Goal: Information Seeking & Learning: Learn about a topic

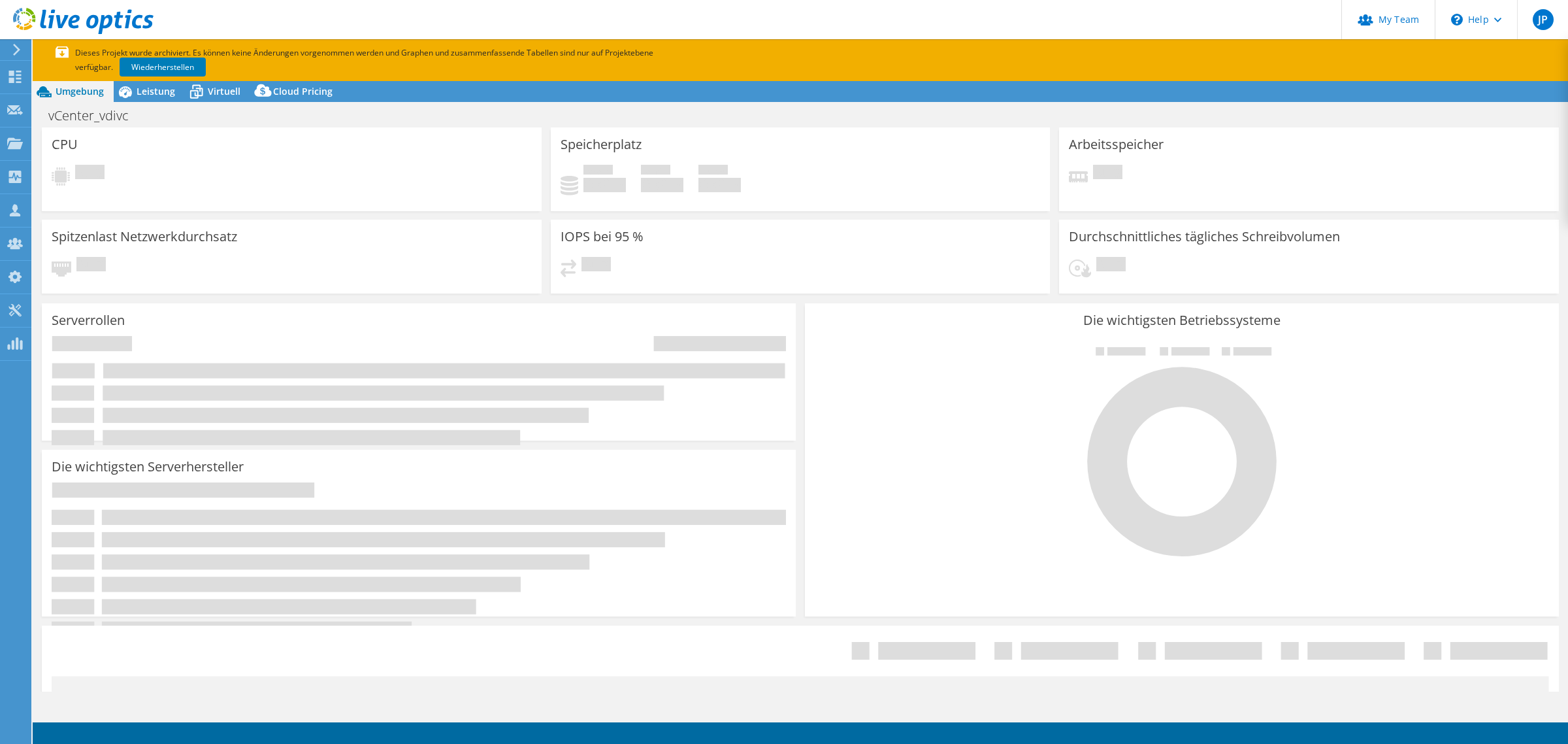
select select "USD"
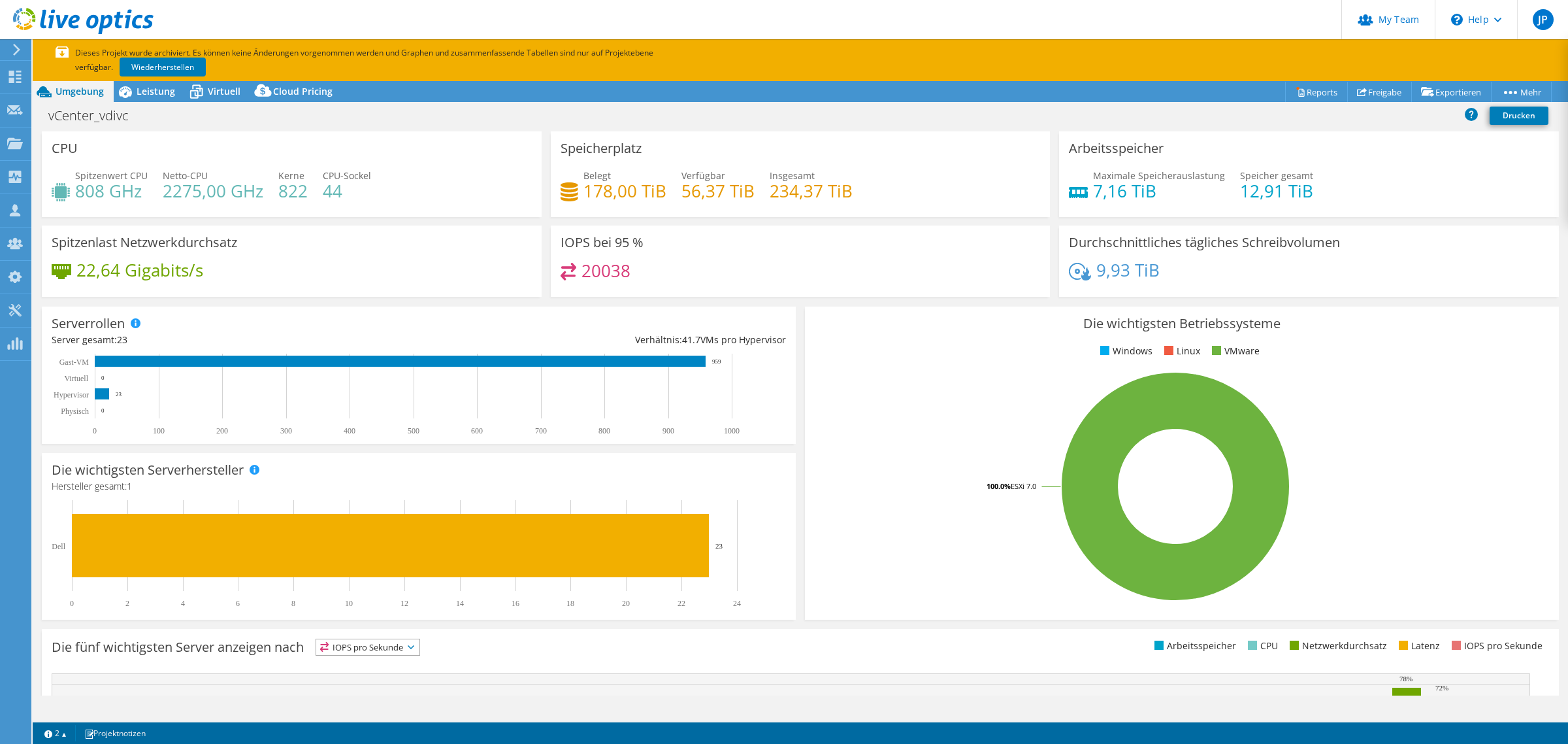
click at [220, 92] on span "Virtuell" at bounding box center [224, 91] width 33 height 12
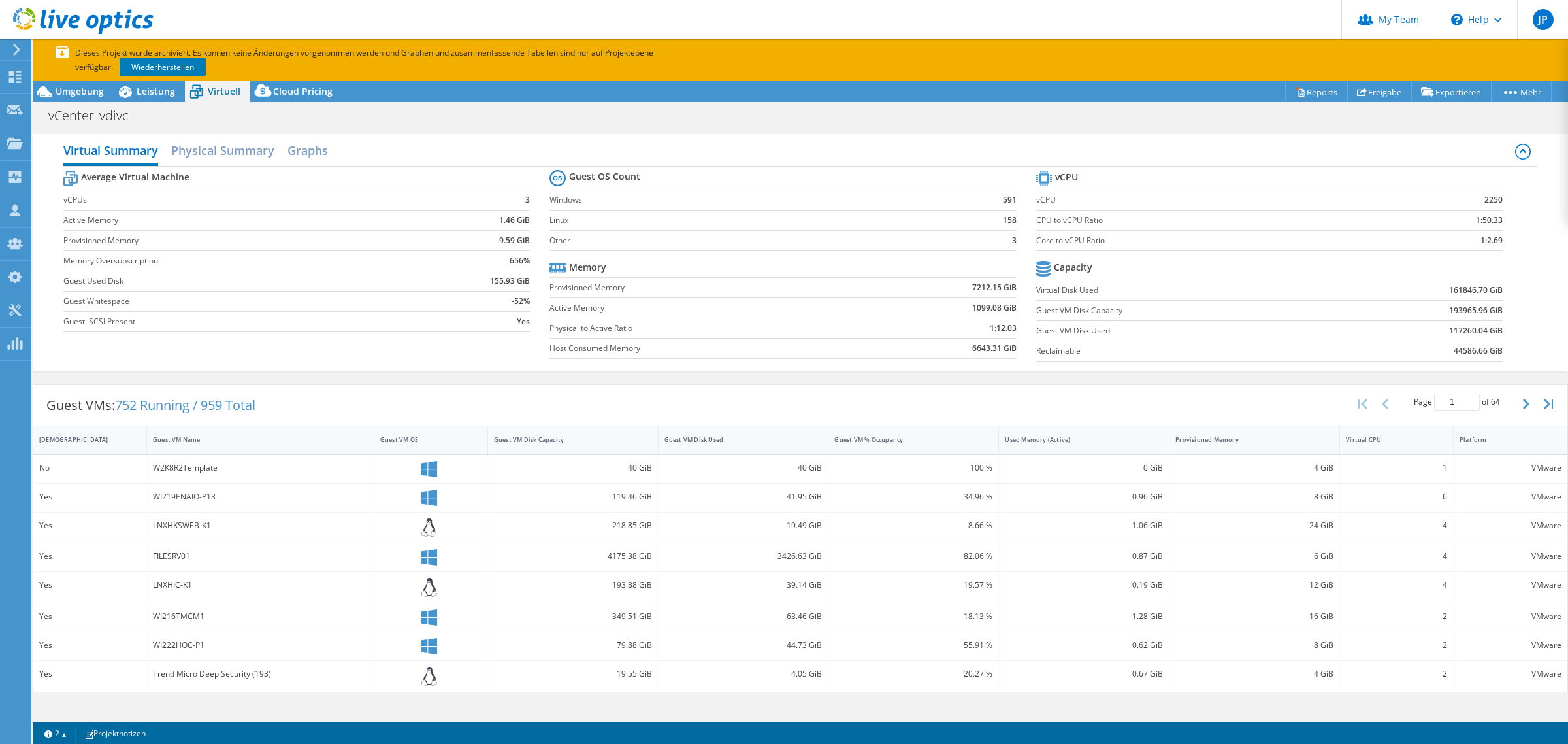
click at [164, 95] on span "Leistung" at bounding box center [156, 91] width 39 height 12
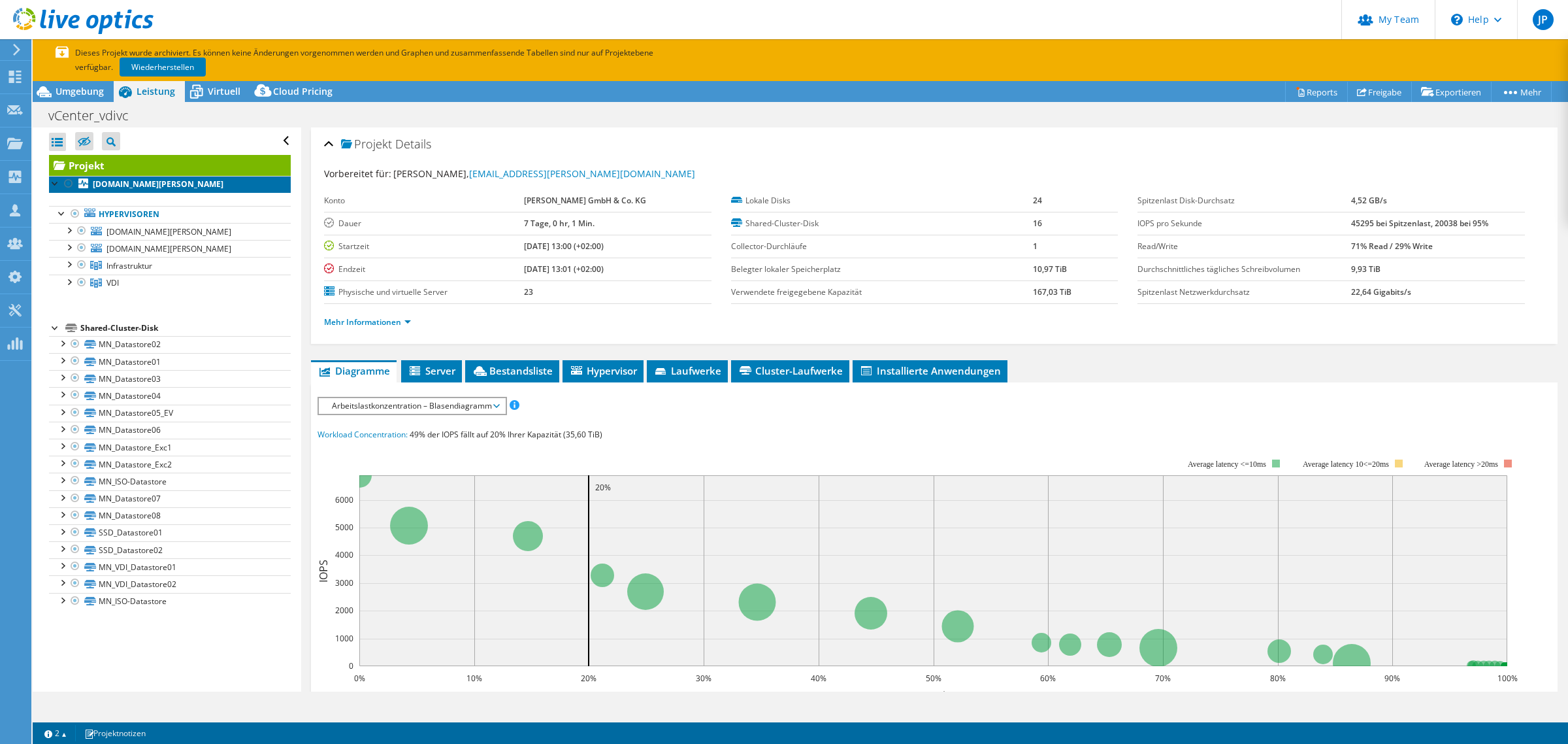
click at [148, 184] on b "[DOMAIN_NAME][PERSON_NAME]" at bounding box center [158, 184] width 131 height 11
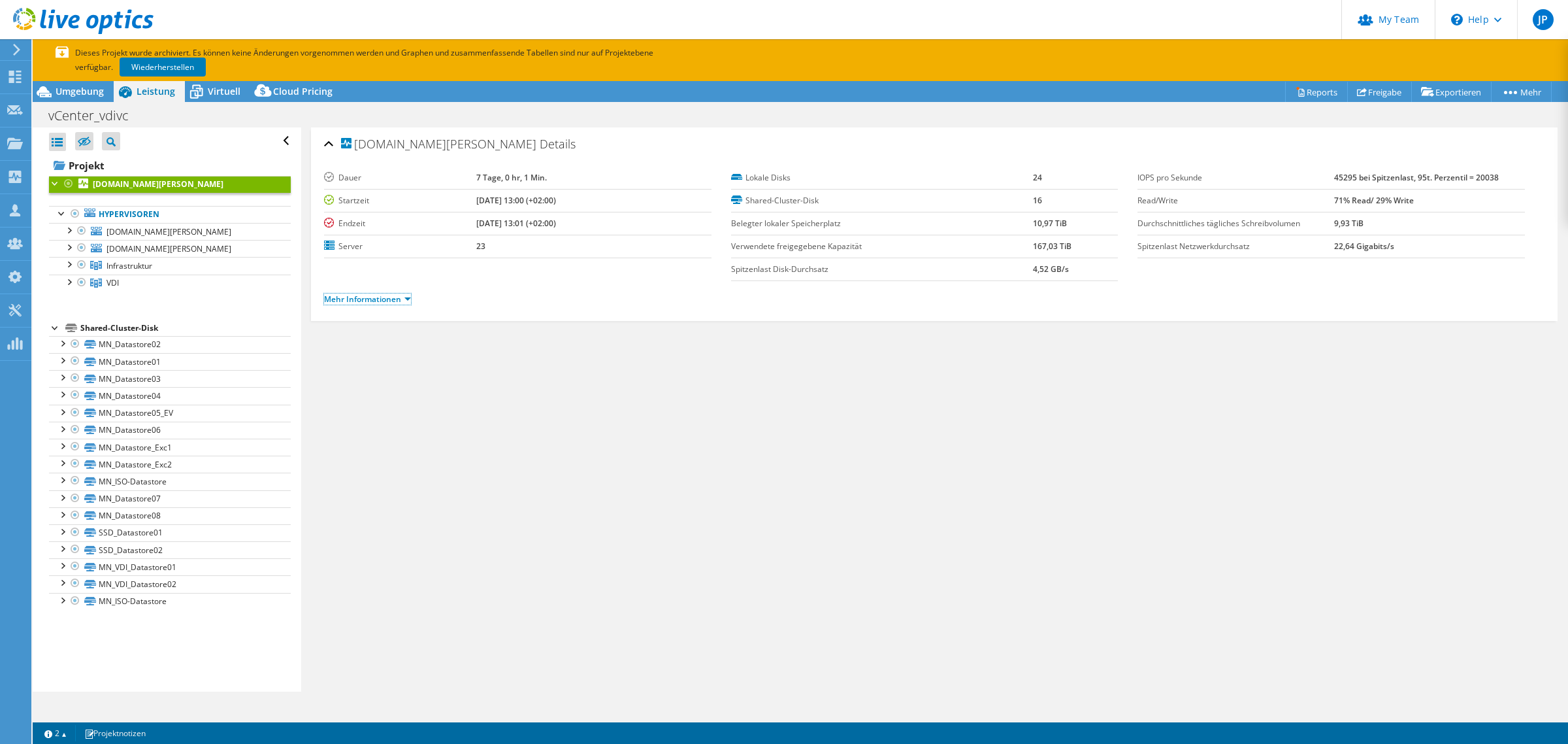
click at [348, 298] on link "Mehr Informationen" at bounding box center [367, 299] width 87 height 11
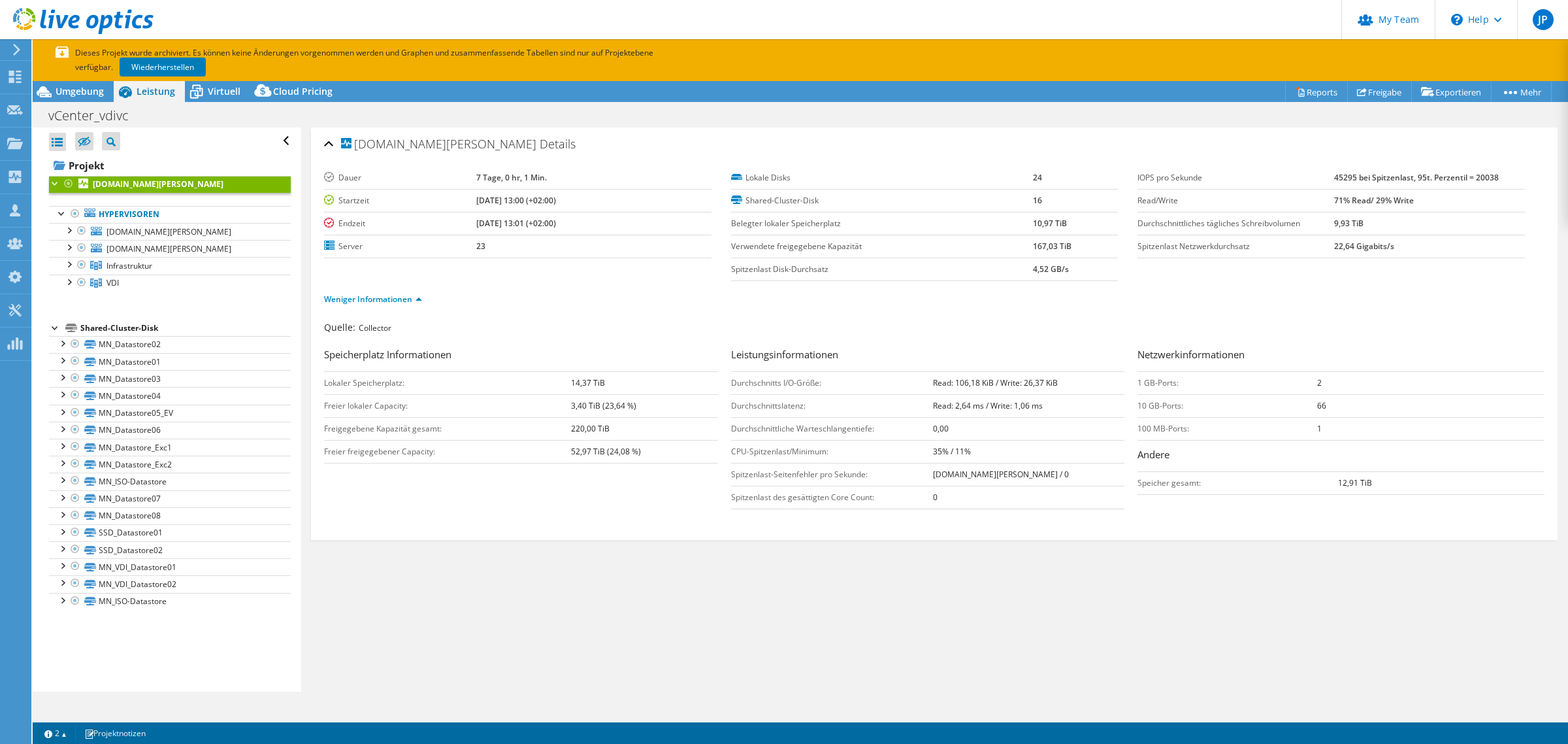
click at [110, 181] on b "[DOMAIN_NAME][PERSON_NAME]" at bounding box center [158, 184] width 131 height 11
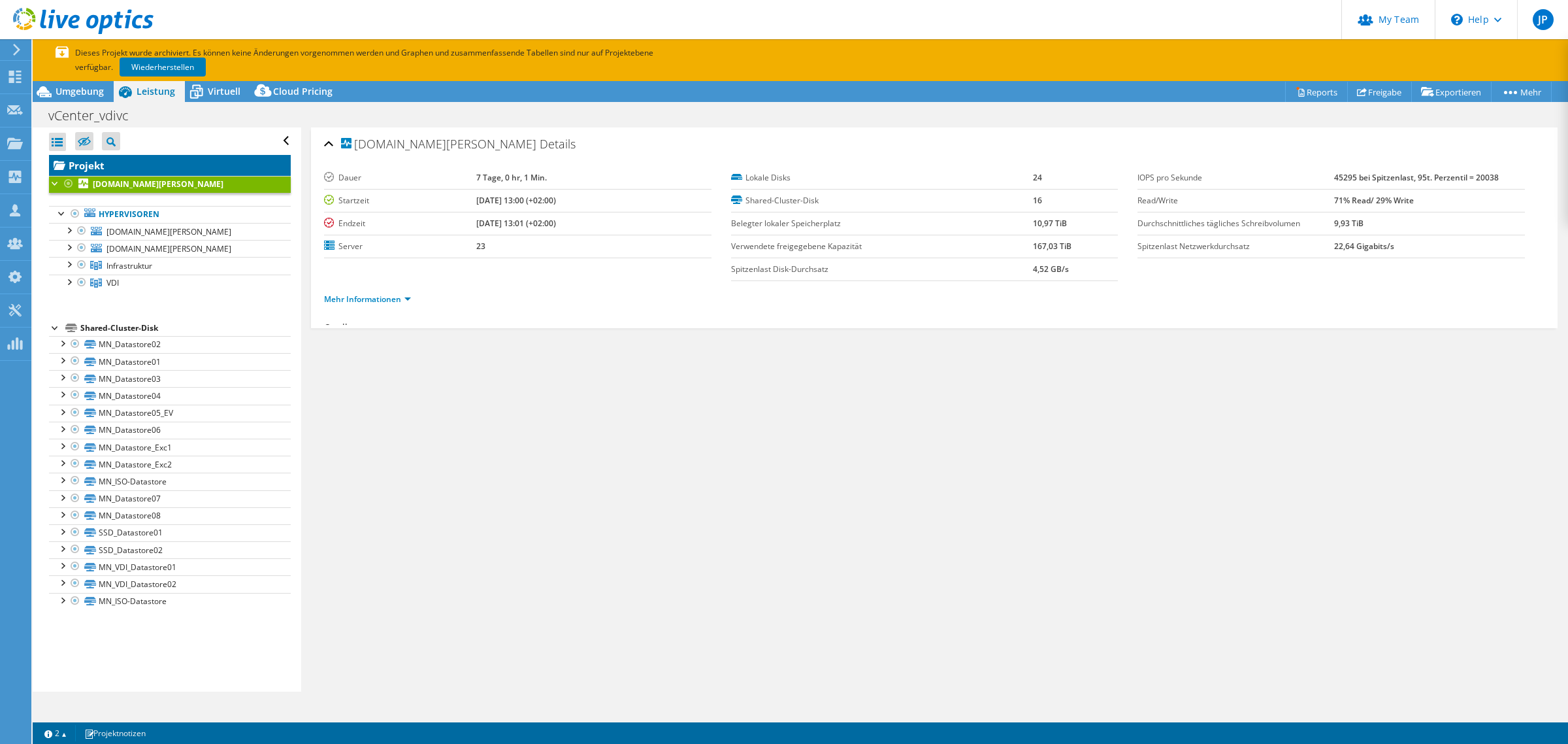
click at [109, 170] on link "Projekt" at bounding box center [170, 165] width 242 height 21
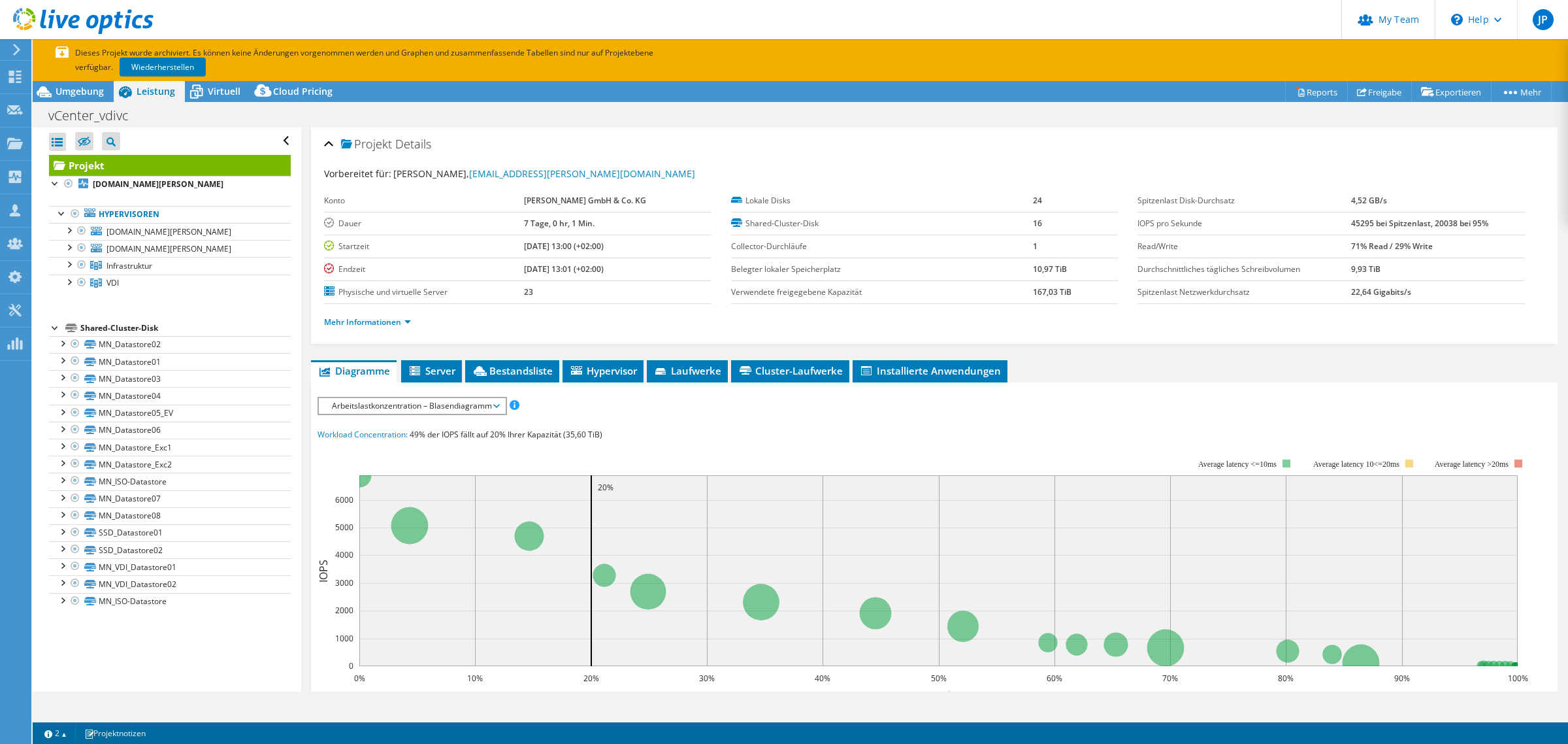
click at [595, 376] on span "Hypervisor" at bounding box center [603, 371] width 68 height 13
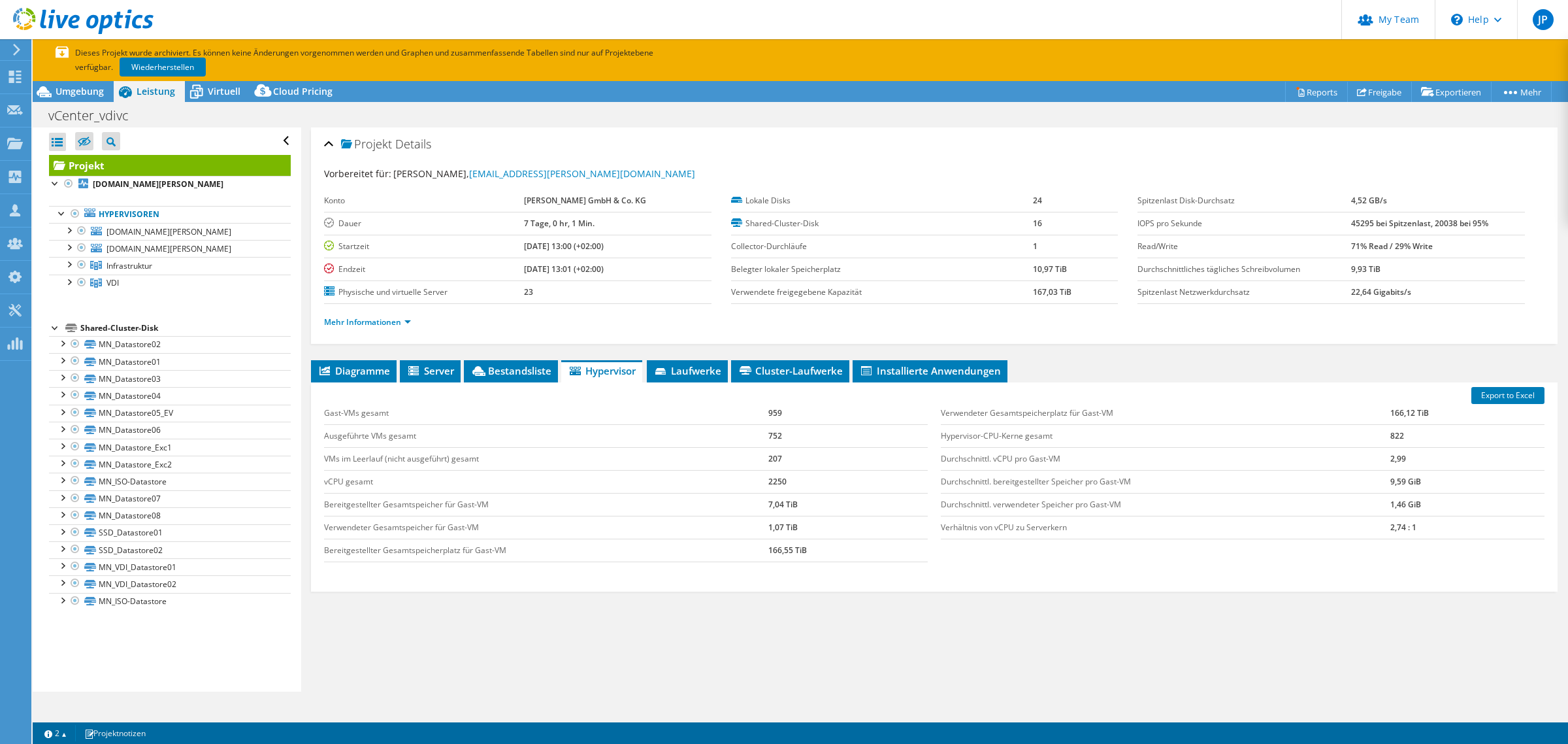
click at [693, 376] on span "Laufwerke" at bounding box center [688, 371] width 68 height 13
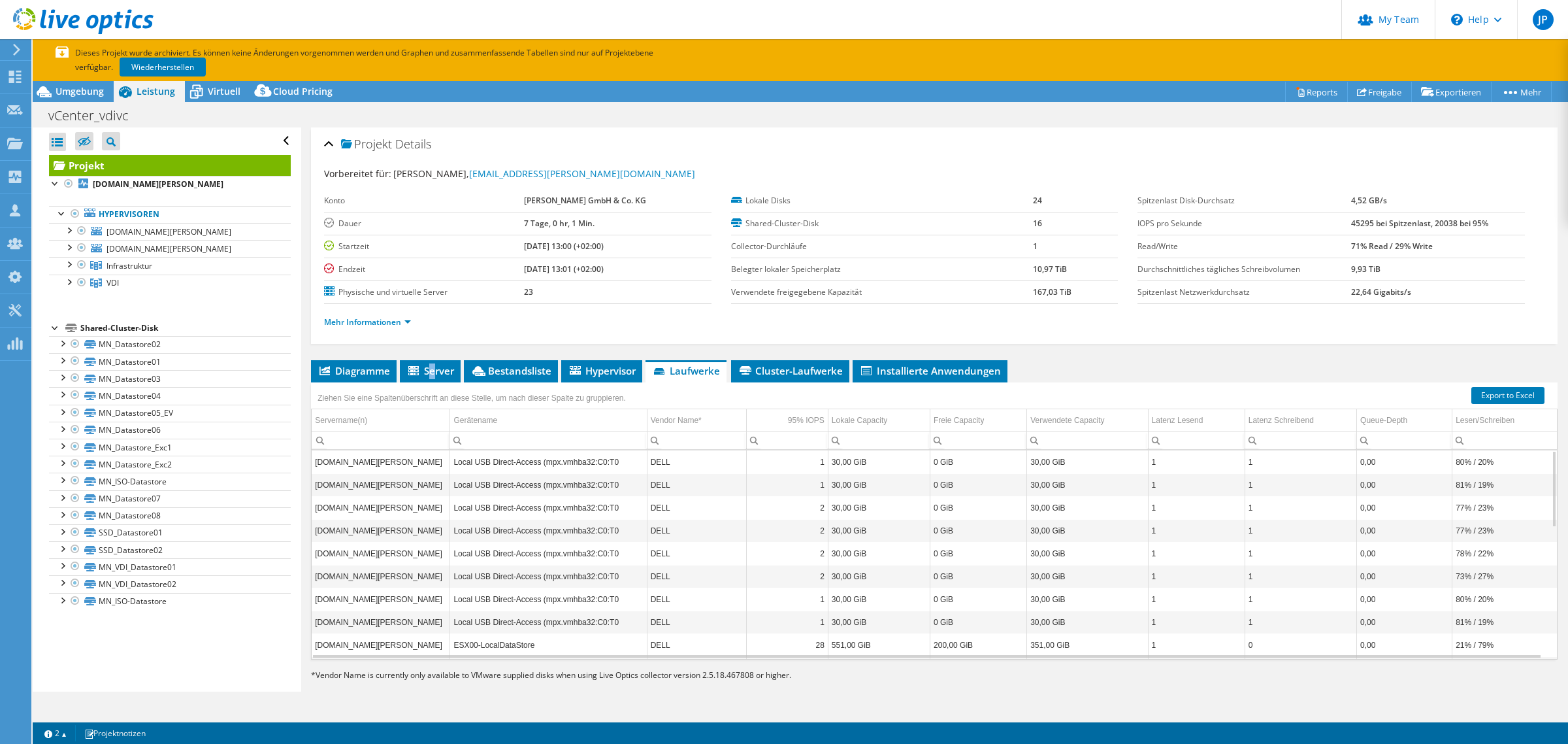
click at [434, 377] on li "Server" at bounding box center [430, 372] width 61 height 22
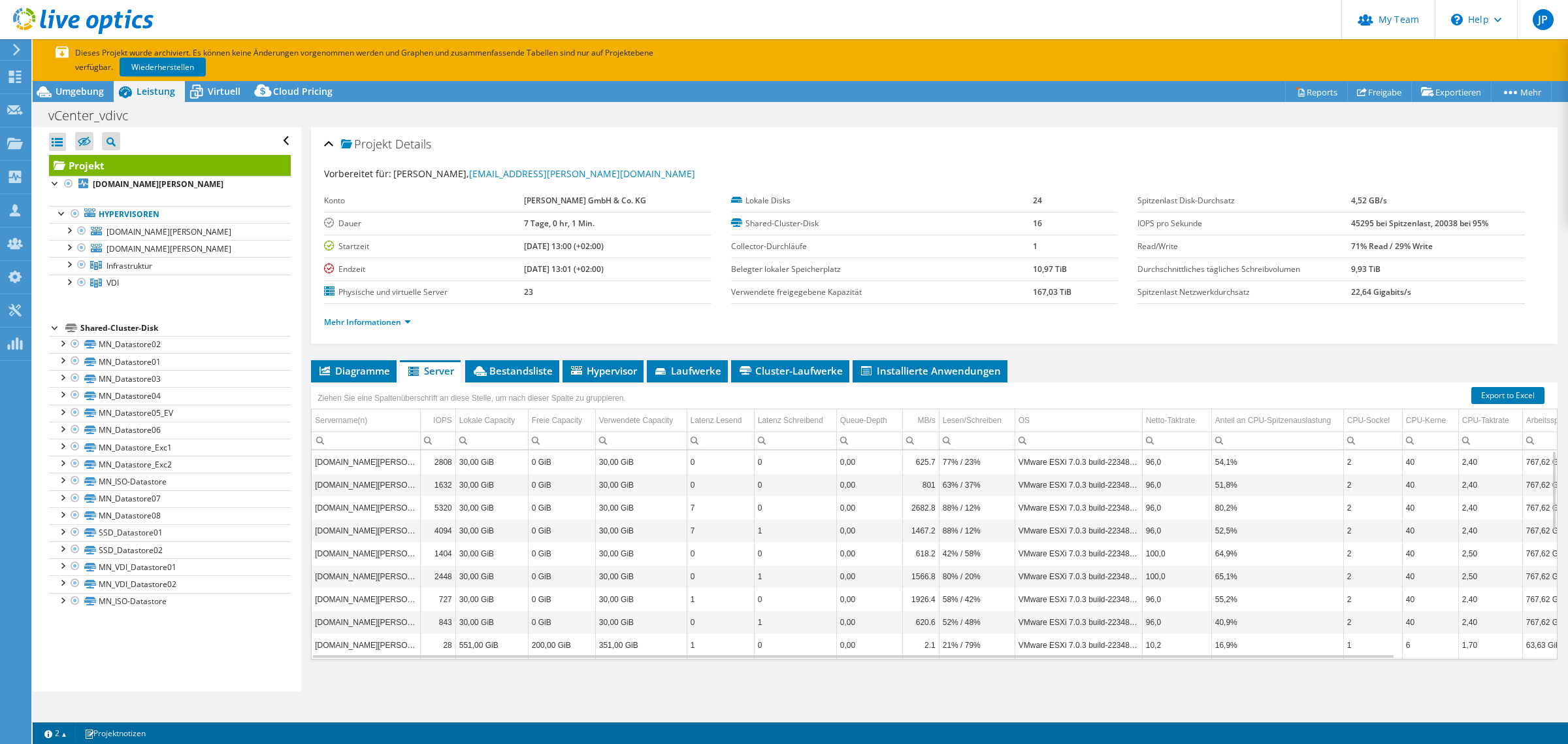
click at [520, 373] on span "Bestandsliste" at bounding box center [512, 371] width 81 height 13
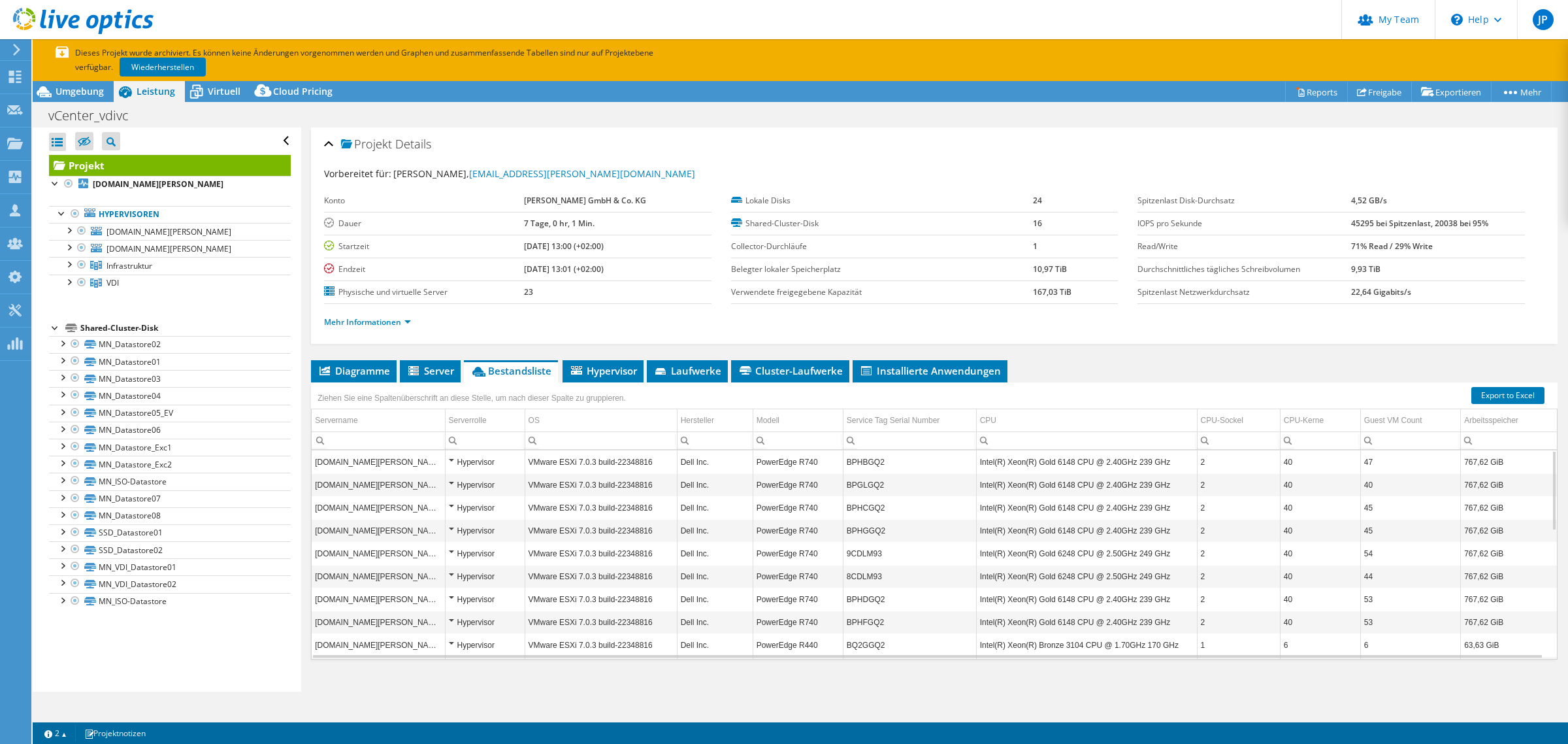
click at [613, 379] on li "Hypervisor" at bounding box center [603, 372] width 81 height 22
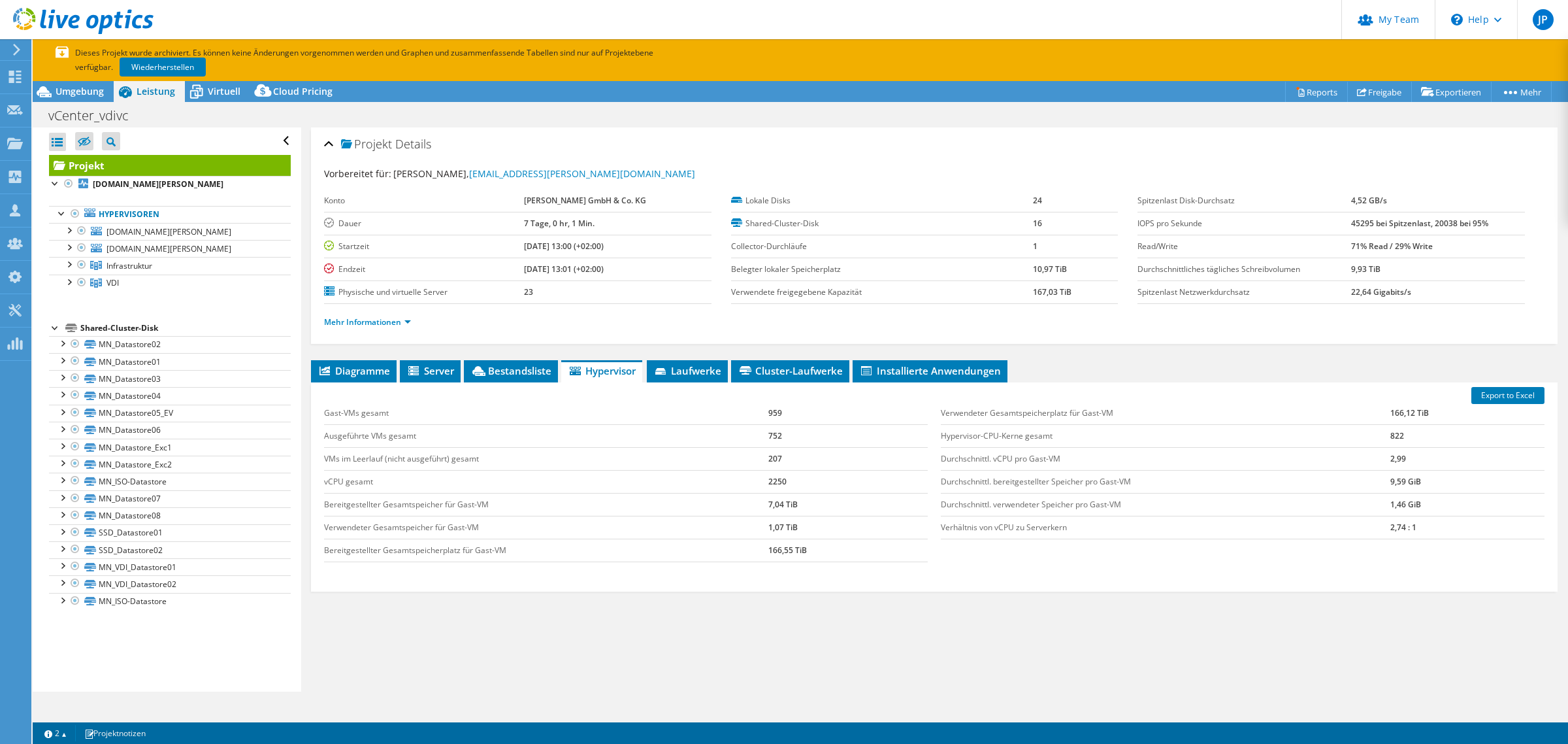
click at [688, 374] on span "Laufwerke" at bounding box center [688, 371] width 68 height 13
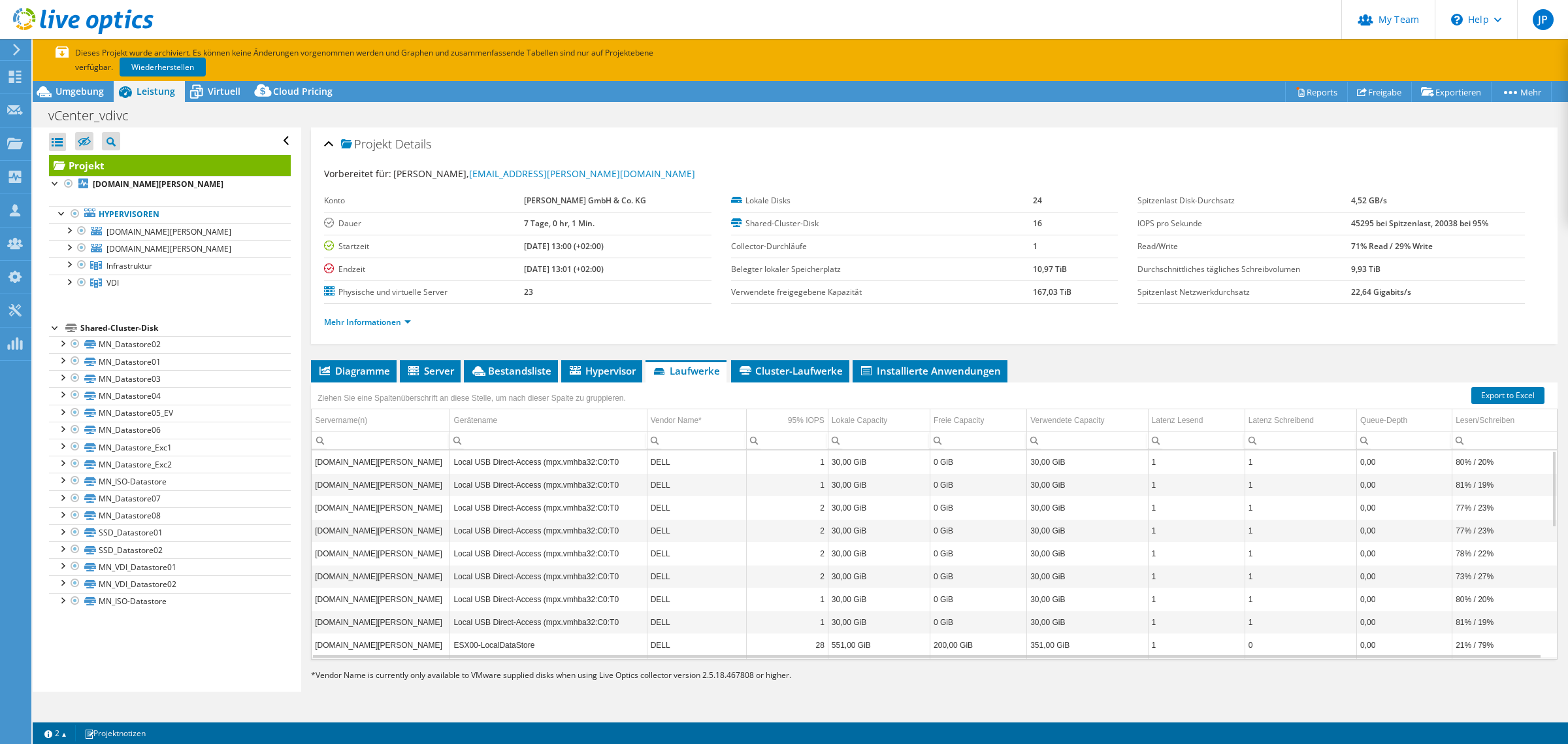
click at [974, 362] on li "Installierte Anwendungen" at bounding box center [929, 372] width 155 height 22
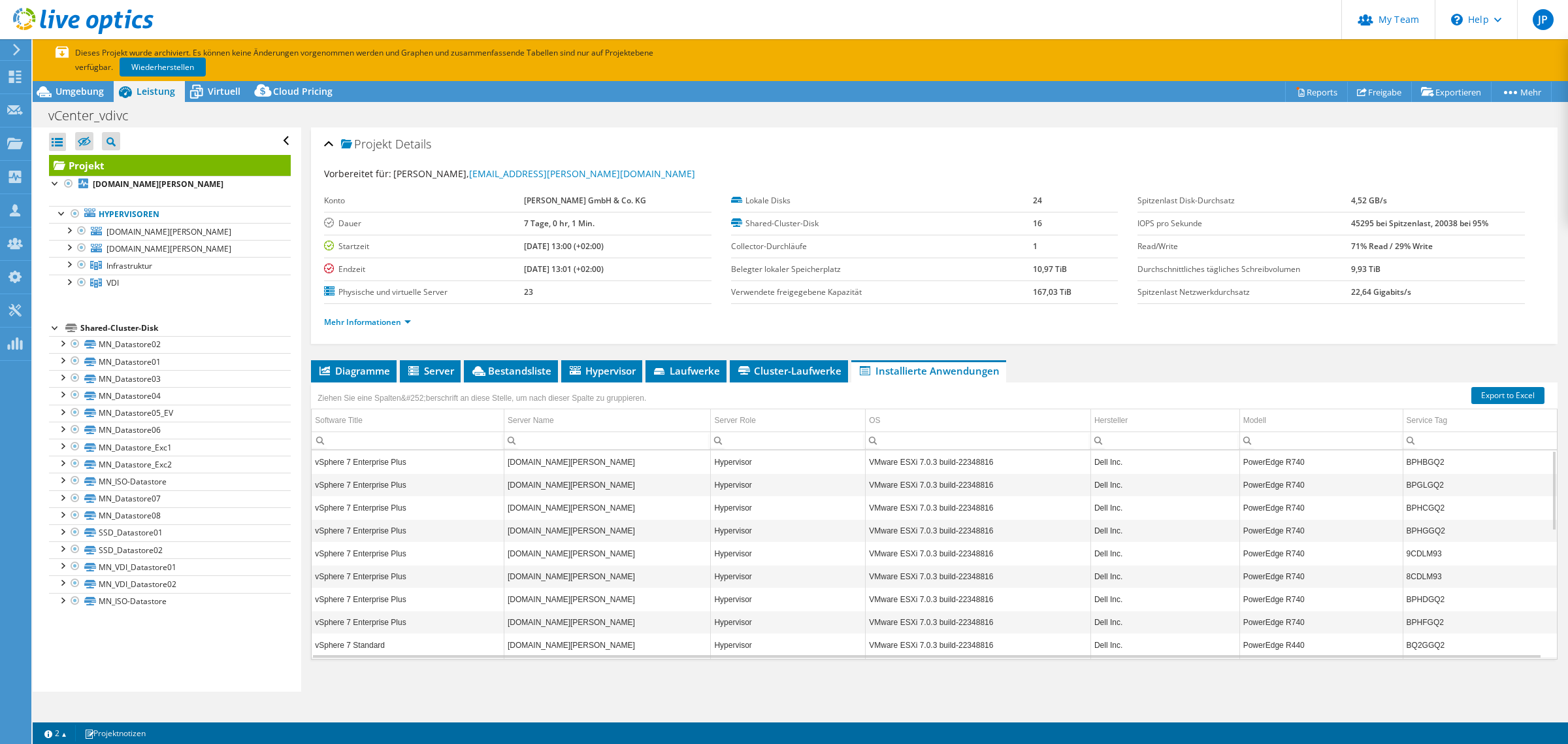
click at [221, 86] on span "Virtuell" at bounding box center [224, 91] width 33 height 12
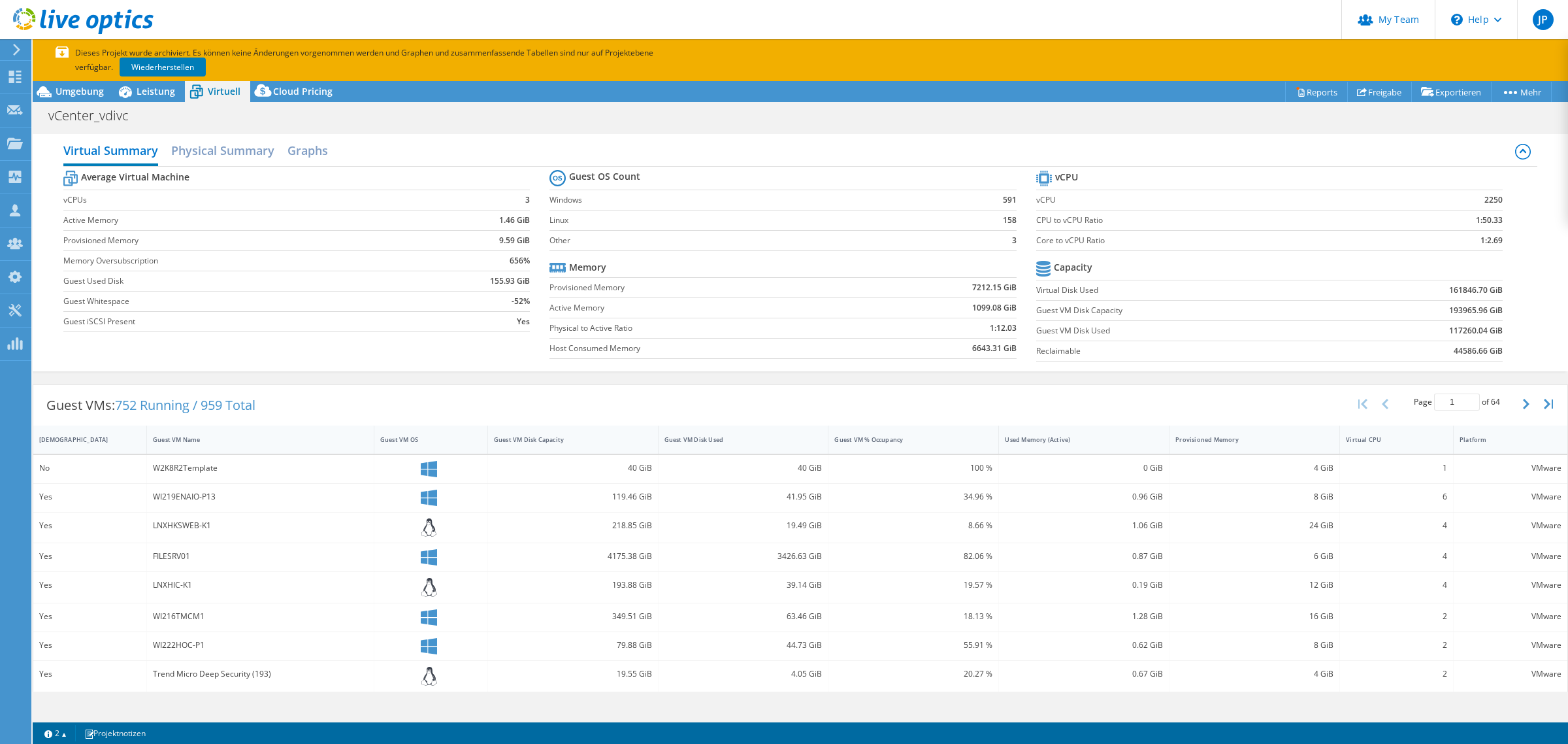
click at [53, 92] on icon at bounding box center [44, 92] width 23 height 23
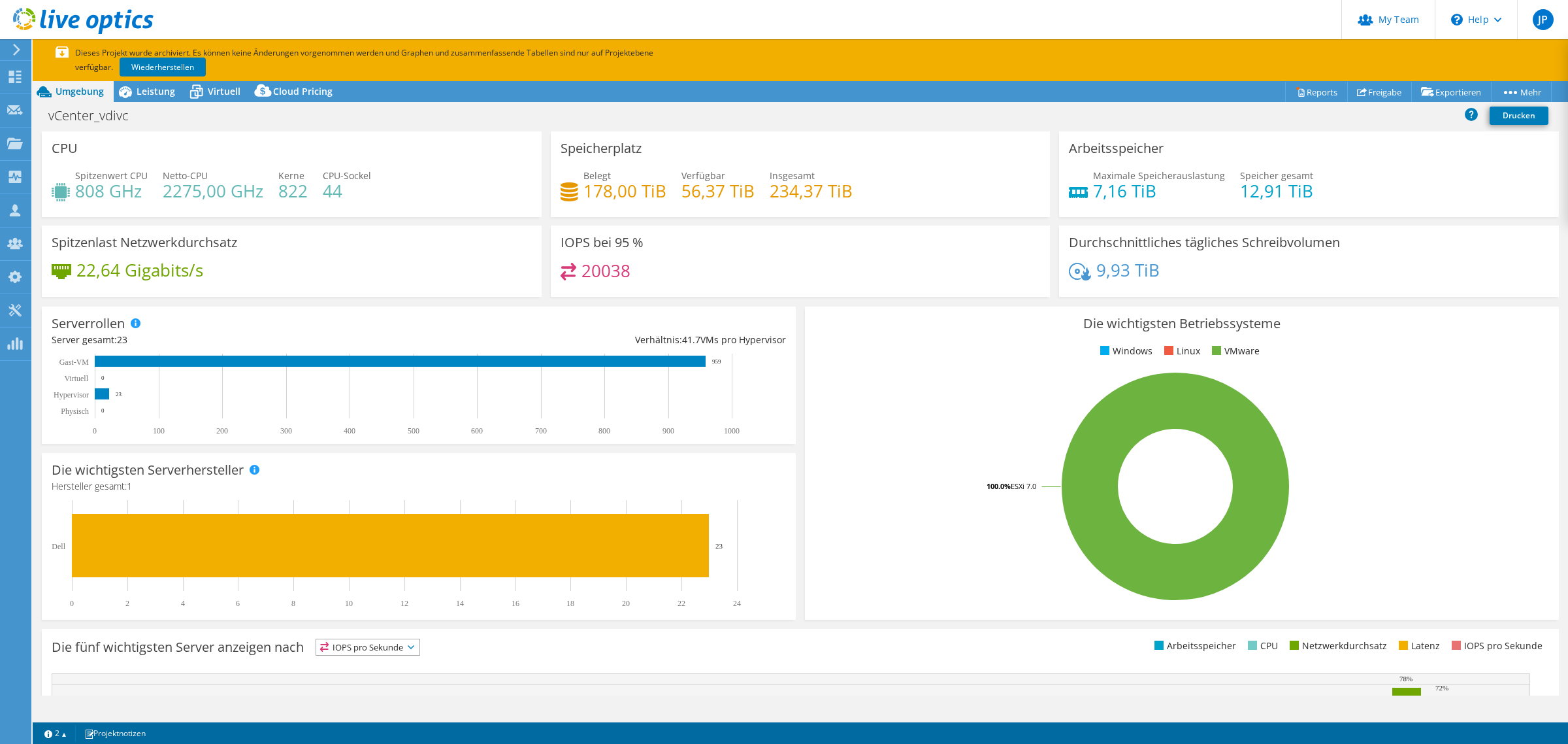
click at [139, 98] on div "Leistung" at bounding box center [149, 91] width 71 height 21
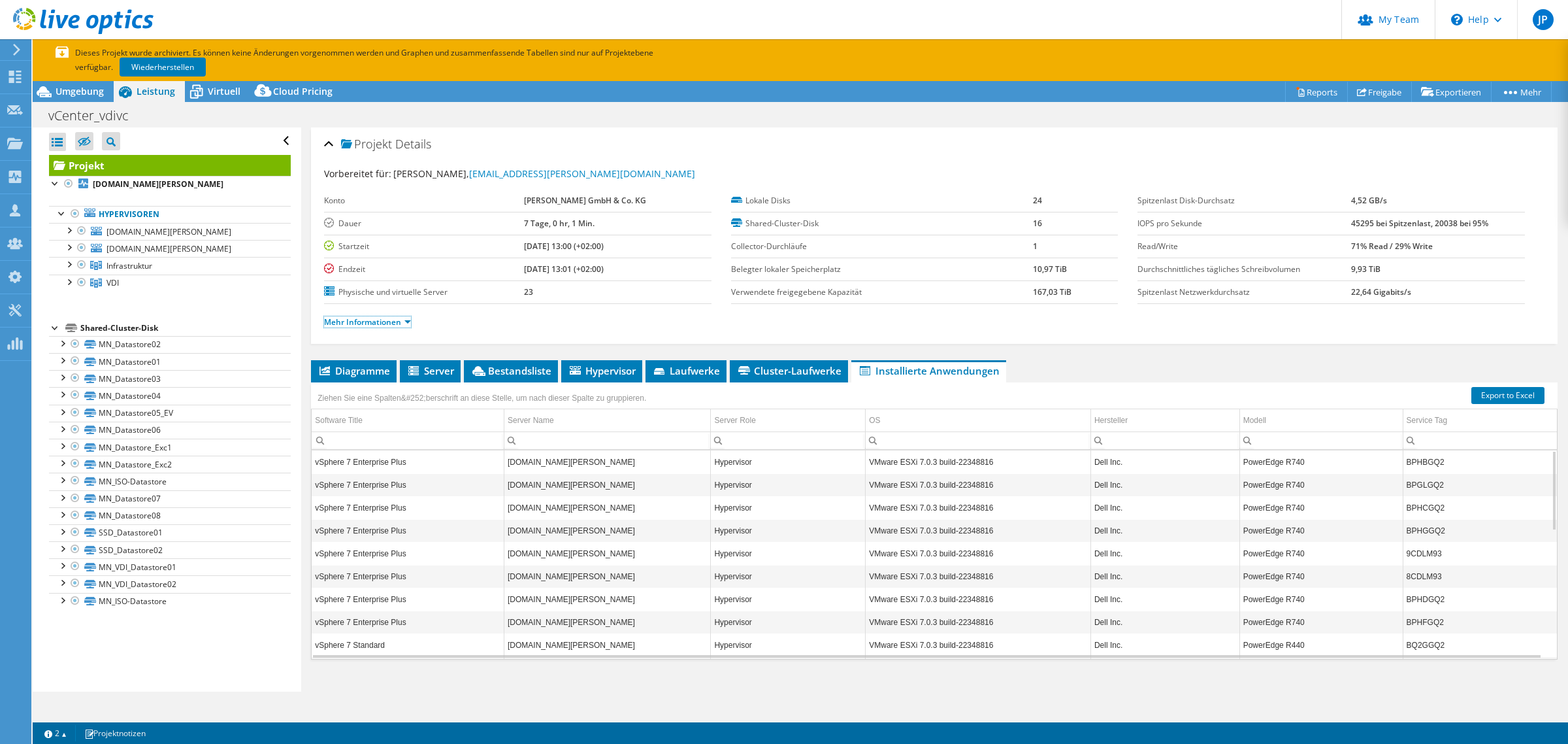
click at [351, 321] on link "Mehr Informationen" at bounding box center [367, 322] width 87 height 11
